Goal: Register for event/course

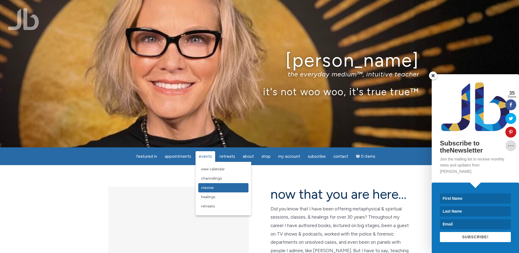
click at [211, 190] on span "Classes" at bounding box center [207, 187] width 13 height 5
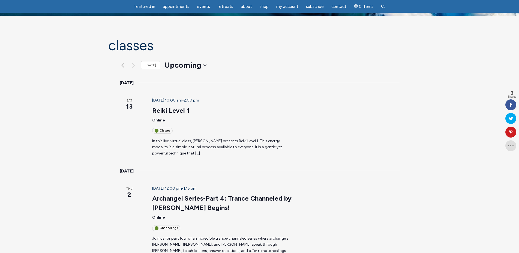
scroll to position [56, 0]
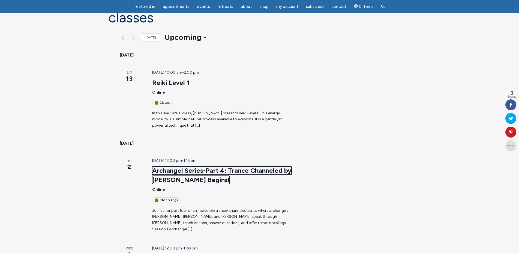
click at [202, 166] on link "Archangel Series-Part 4: Trance Channeled by [PERSON_NAME] Begins!" at bounding box center [221, 174] width 139 height 17
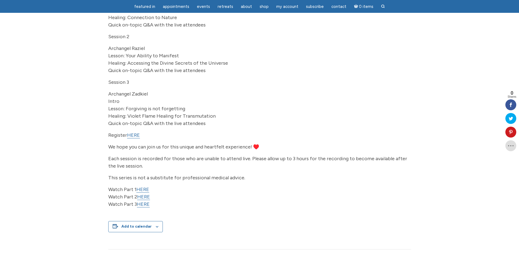
scroll to position [167, 0]
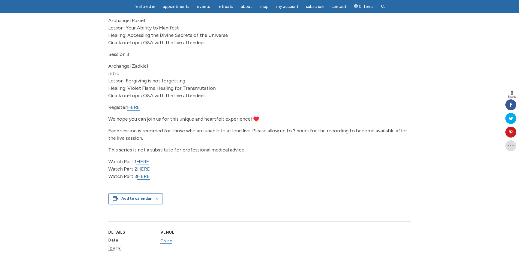
click at [147, 165] on link "HERE" at bounding box center [142, 161] width 13 height 6
